Goal: Task Accomplishment & Management: Use online tool/utility

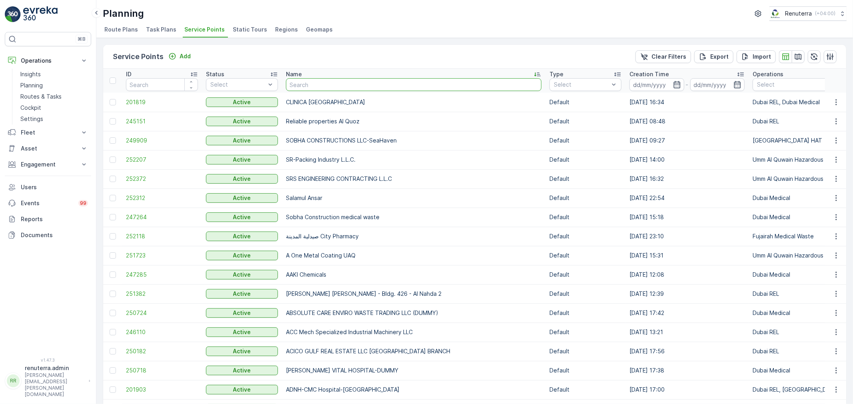
click at [330, 89] on input "text" at bounding box center [413, 84] width 255 height 13
type input "mubar"
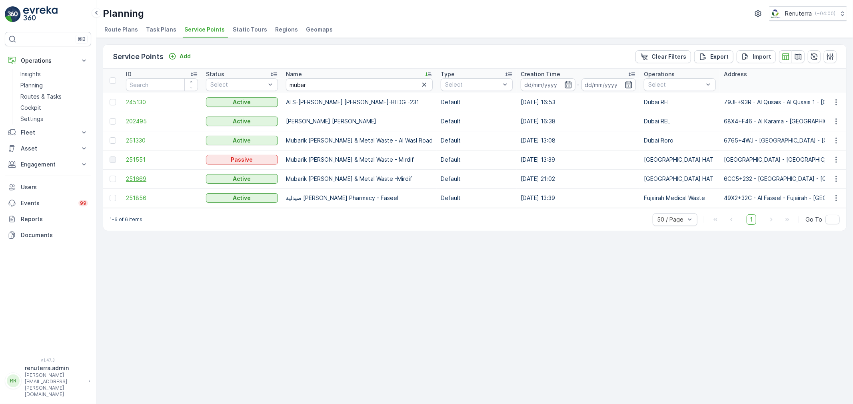
click at [137, 179] on span "251669" at bounding box center [162, 179] width 72 height 8
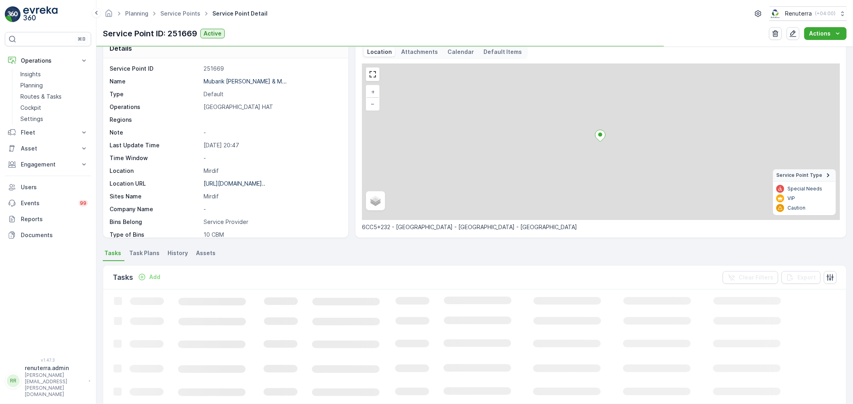
scroll to position [44, 0]
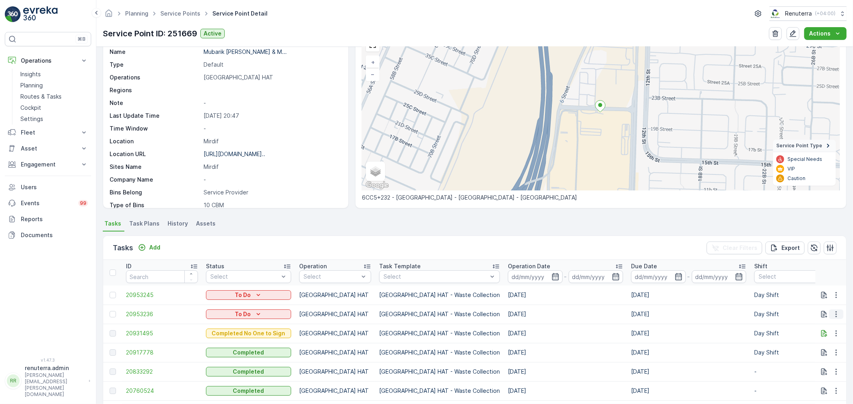
click at [835, 317] on icon "button" at bounding box center [836, 315] width 8 height 8
click at [820, 347] on span "Change Route" at bounding box center [815, 349] width 39 height 8
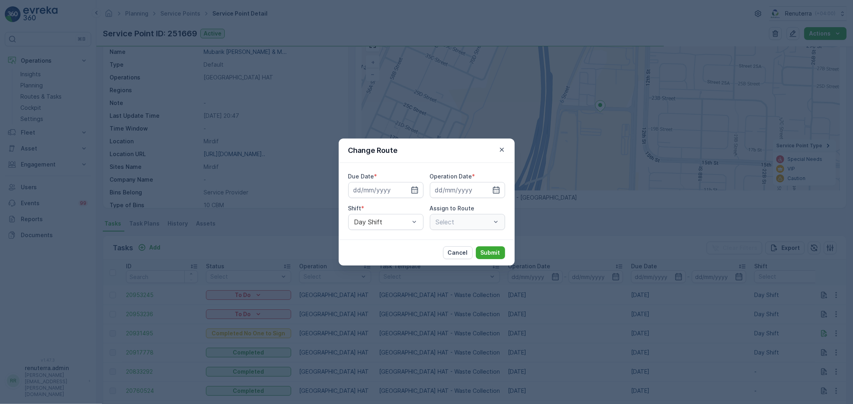
type input "[DATE]"
click at [464, 258] on button "Cancel" at bounding box center [458, 253] width 30 height 13
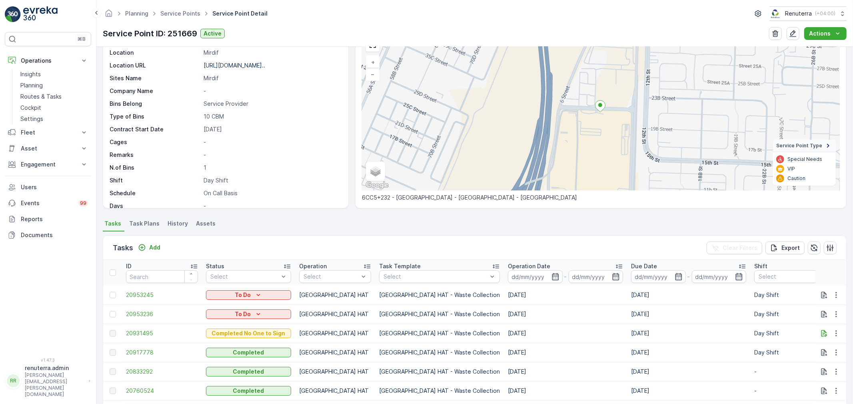
scroll to position [110, 0]
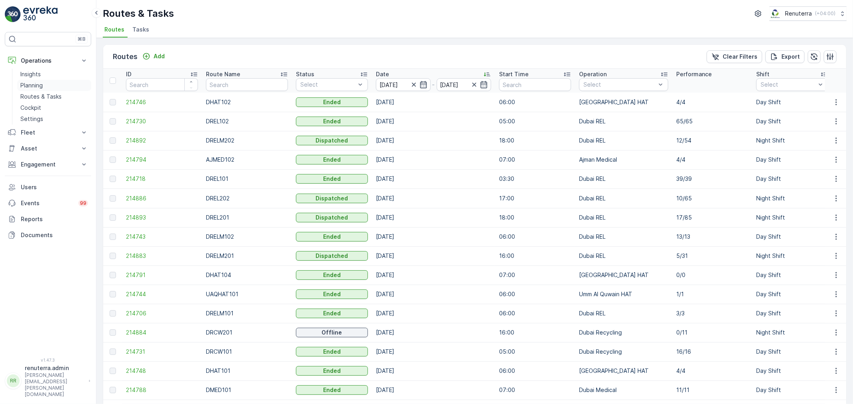
click at [34, 83] on p "Planning" at bounding box center [31, 86] width 22 height 8
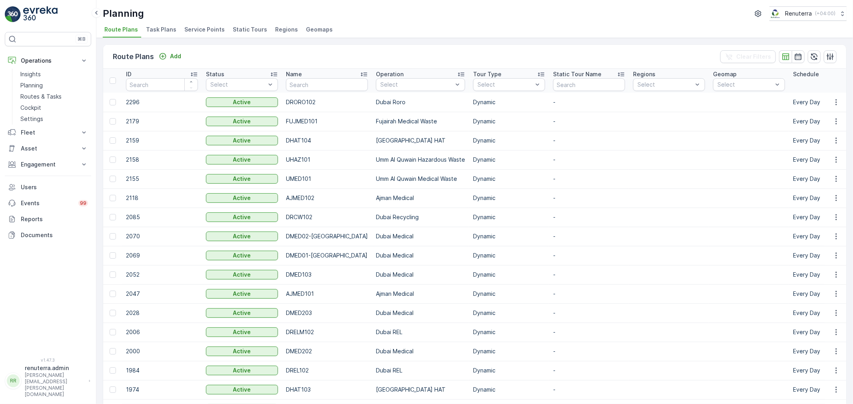
click at [212, 38] on div "Route Plans Add Clear Filters ID Status Select Name Operation Select Tour Type …" at bounding box center [474, 221] width 756 height 367
click at [212, 34] on li "Service Points" at bounding box center [205, 31] width 45 height 14
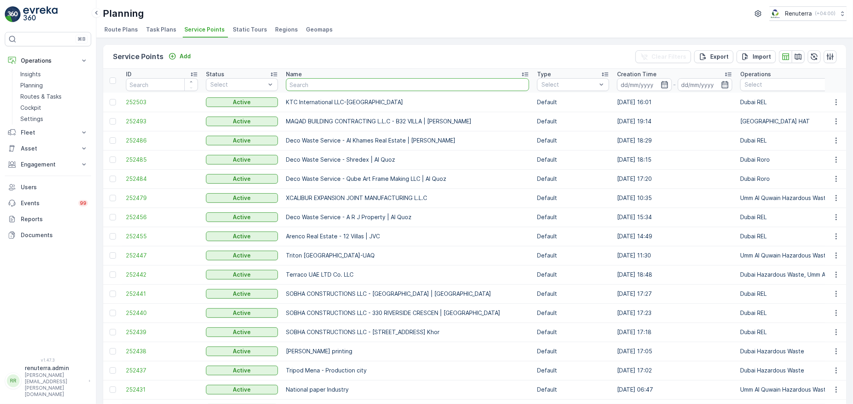
click at [355, 88] on input "text" at bounding box center [407, 84] width 243 height 13
type input "Pak"
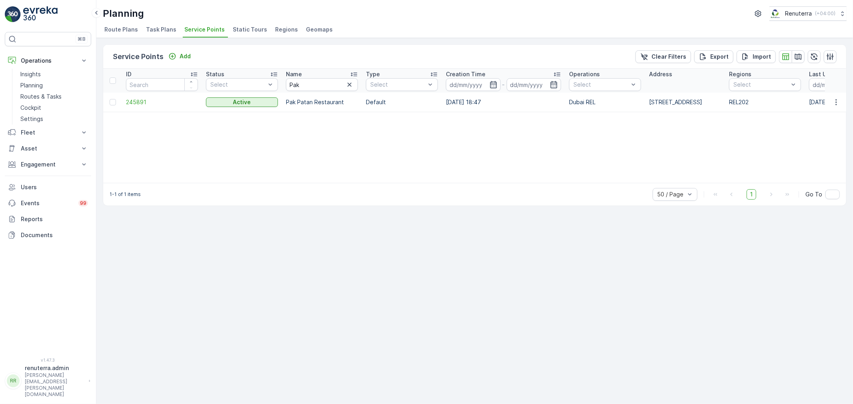
click at [134, 106] on td "245891" at bounding box center [162, 102] width 80 height 19
click at [138, 102] on span "245891" at bounding box center [162, 102] width 72 height 8
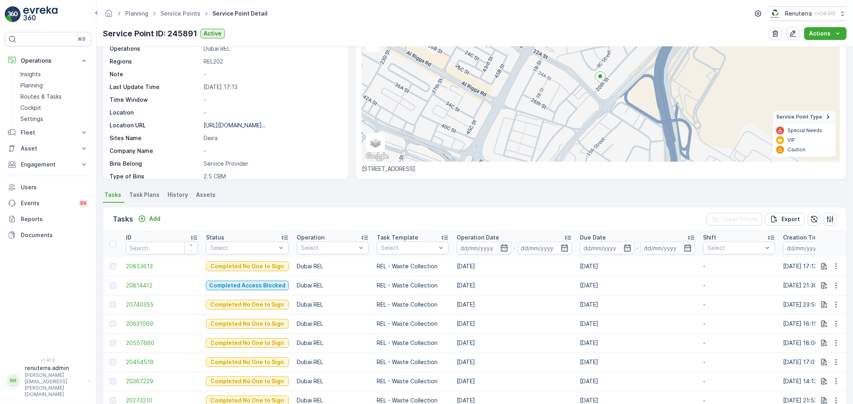
scroll to position [89, 0]
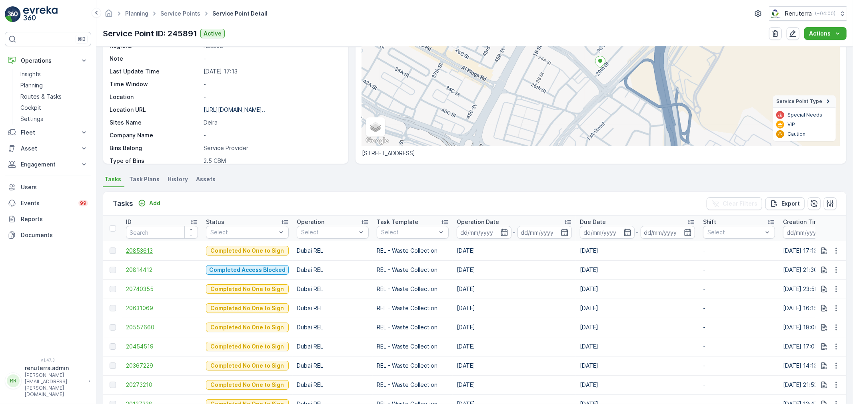
click at [142, 248] on span "20853613" at bounding box center [162, 251] width 72 height 8
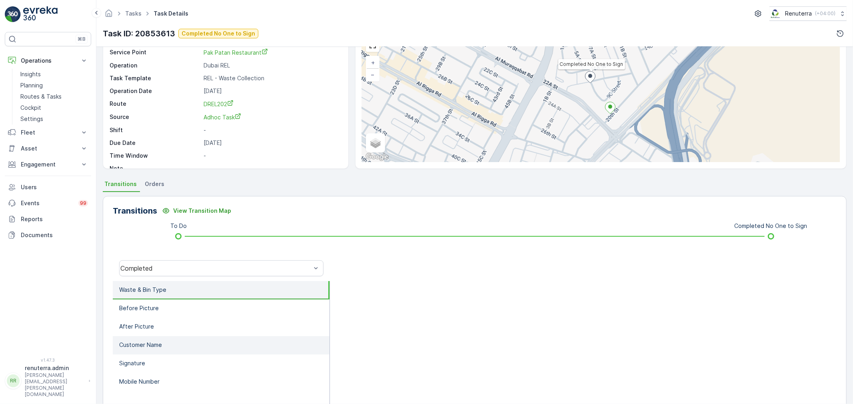
scroll to position [44, 0]
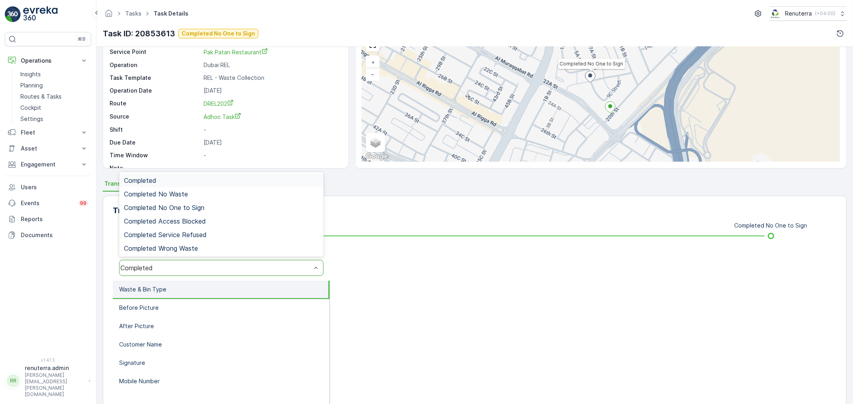
click at [184, 271] on div "Completed" at bounding box center [221, 268] width 204 height 16
click at [189, 208] on span "Completed No One to Sign" at bounding box center [164, 207] width 80 height 7
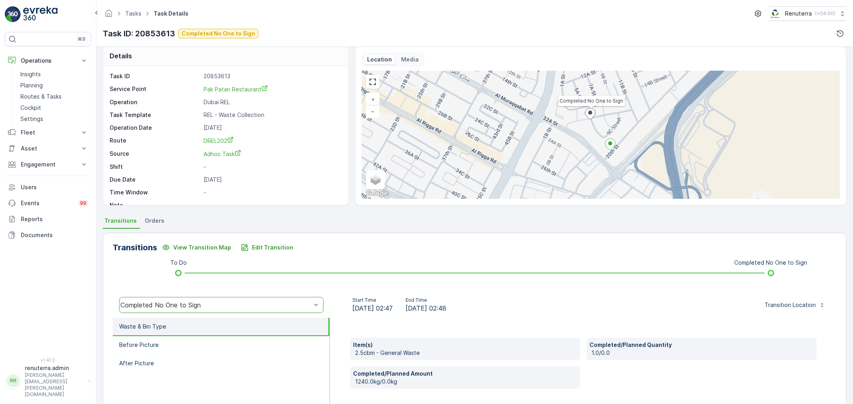
scroll to position [0, 0]
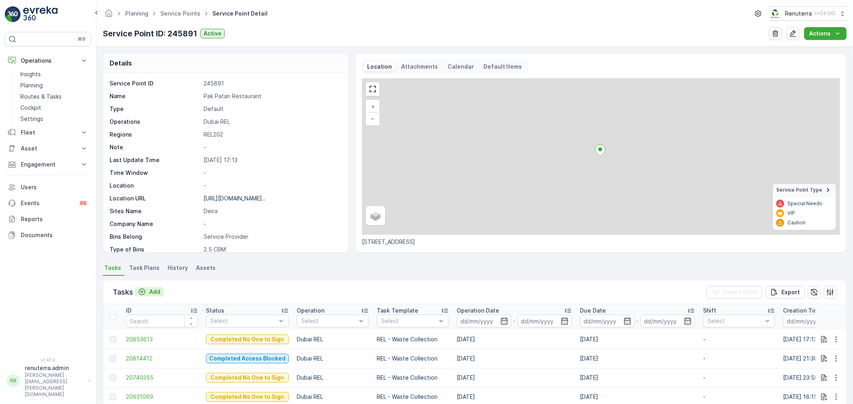
click at [157, 290] on p "Add" at bounding box center [154, 292] width 11 height 8
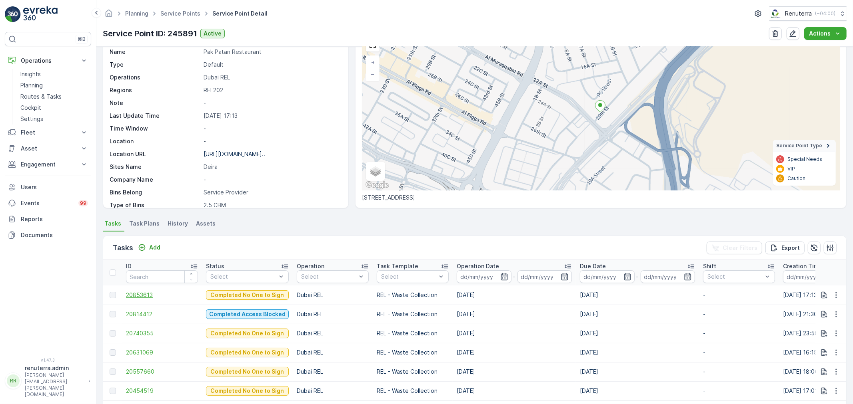
click at [145, 297] on span "20853613" at bounding box center [162, 295] width 72 height 8
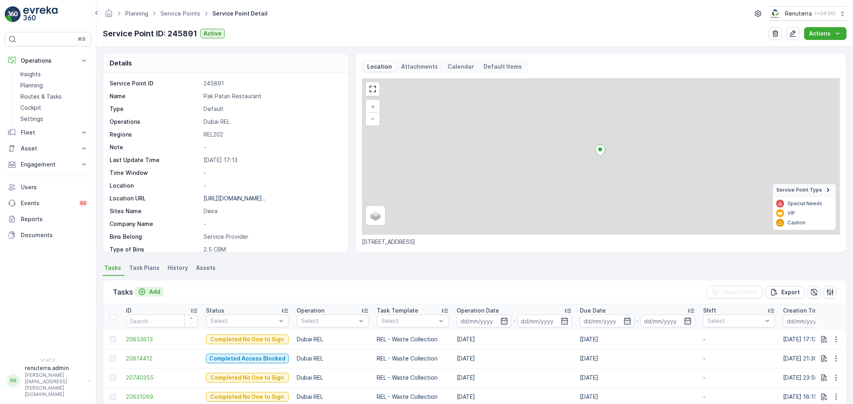
click at [157, 289] on p "Add" at bounding box center [154, 292] width 11 height 8
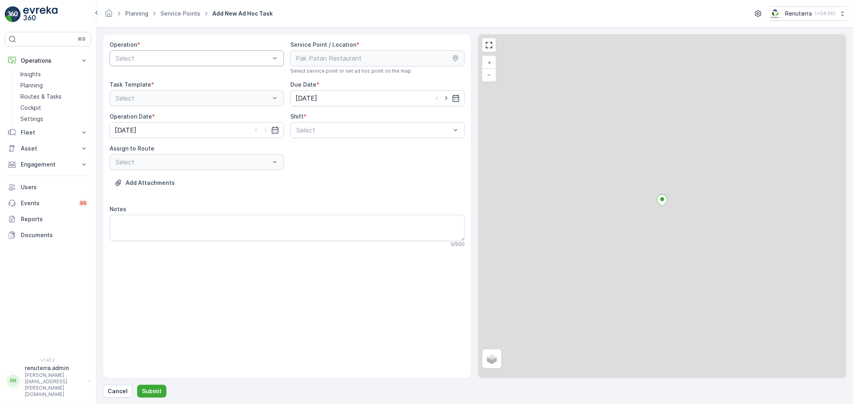
click at [172, 57] on div at bounding box center [193, 58] width 156 height 7
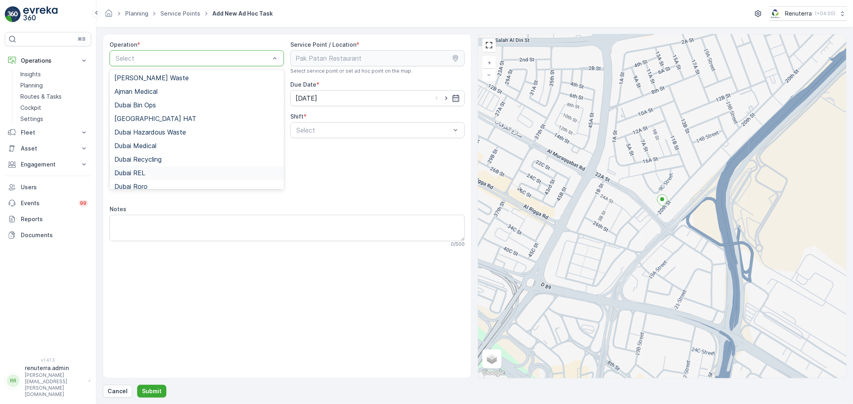
click at [159, 171] on div "Dubai REL" at bounding box center [196, 172] width 165 height 7
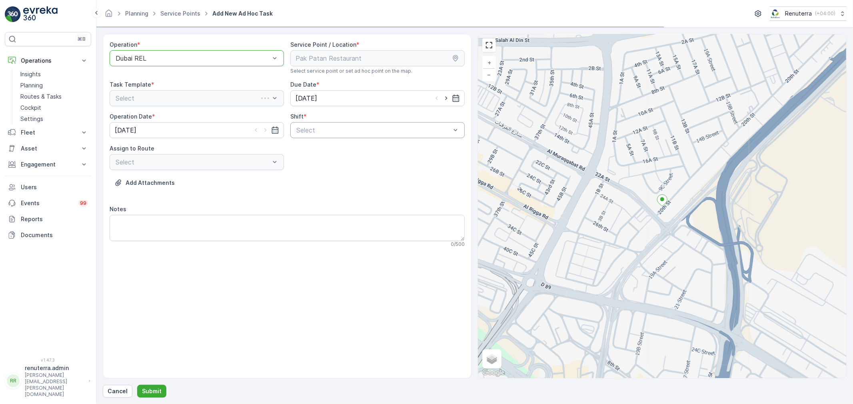
click at [356, 130] on div at bounding box center [373, 130] width 156 height 7
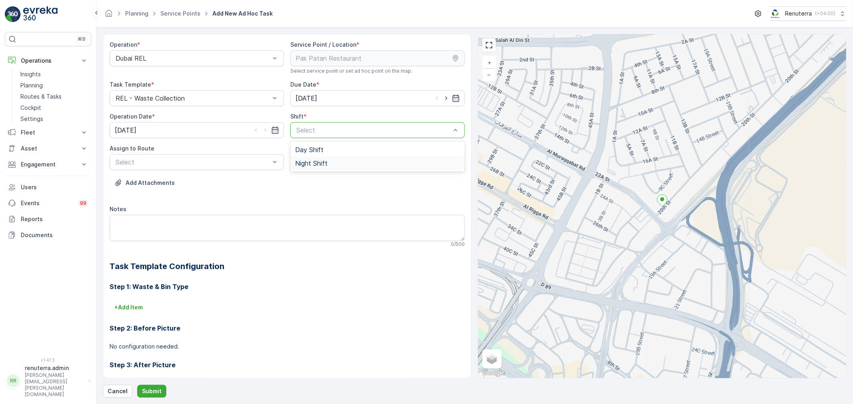
click at [333, 168] on div "Night Shift" at bounding box center [377, 164] width 174 height 14
click at [153, 164] on div at bounding box center [193, 162] width 156 height 7
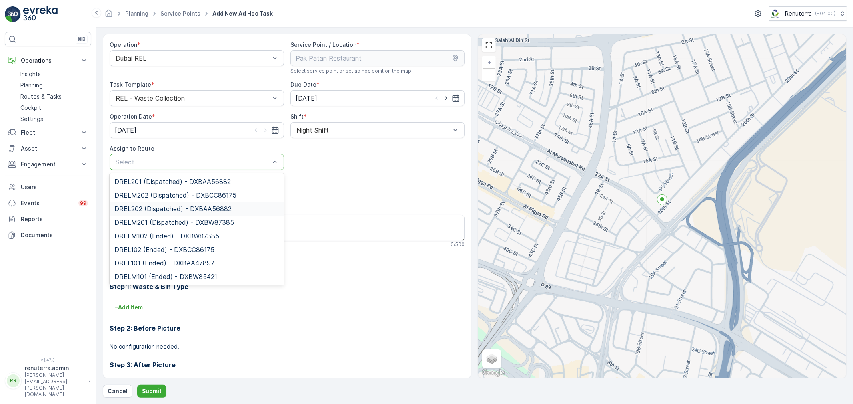
click at [154, 212] on span "DREL202 (Dispatched) - DXBAA56882" at bounding box center [172, 208] width 117 height 7
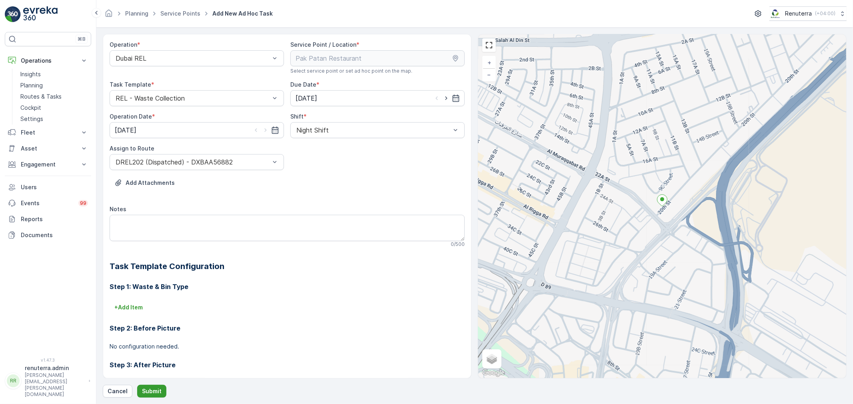
click at [154, 392] on p "Submit" at bounding box center [152, 392] width 20 height 8
